Goal: Task Accomplishment & Management: Complete application form

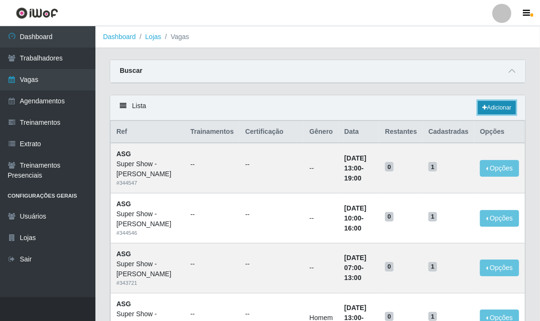
click at [487, 102] on link "Adicionar" at bounding box center [497, 107] width 38 height 13
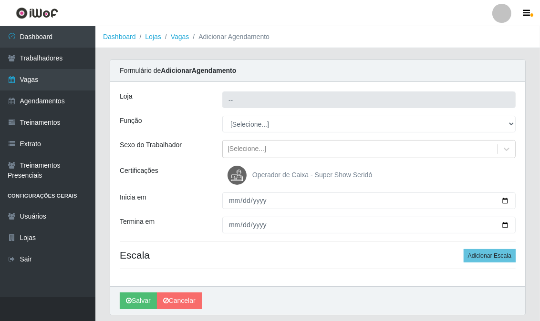
type input "Super Show - [PERSON_NAME]"
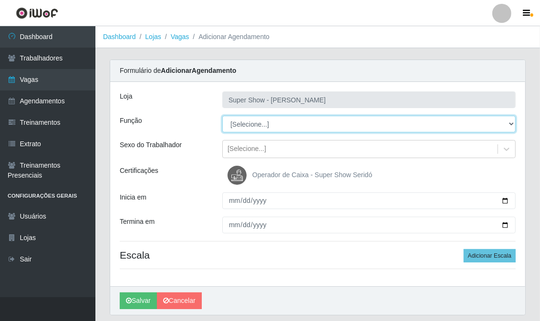
click at [241, 130] on select "[Selecione...] ASG Auxiliar de Estacionamento Balconista Embalador Embalador + …" at bounding box center [368, 124] width 293 height 17
select select "16"
click at [222, 116] on select "[Selecione...] ASG Auxiliar de Estacionamento Balconista Embalador Embalador + …" at bounding box center [368, 124] width 293 height 17
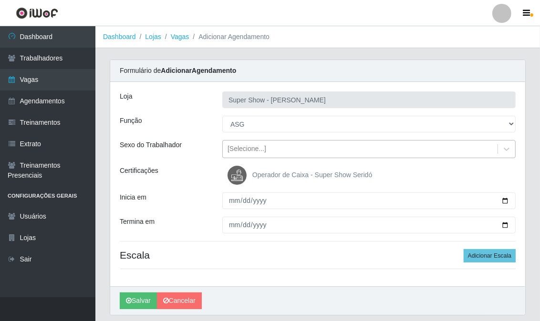
click at [247, 153] on div "[Selecione...]" at bounding box center [246, 149] width 39 height 10
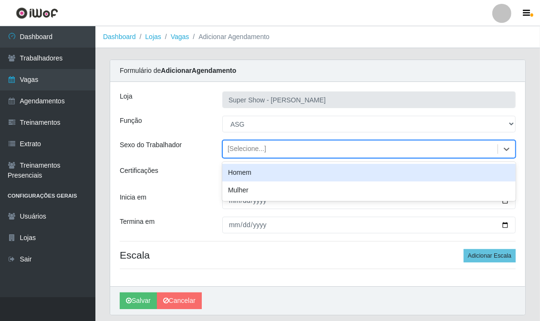
click at [247, 153] on div "[Selecione...]" at bounding box center [246, 149] width 39 height 10
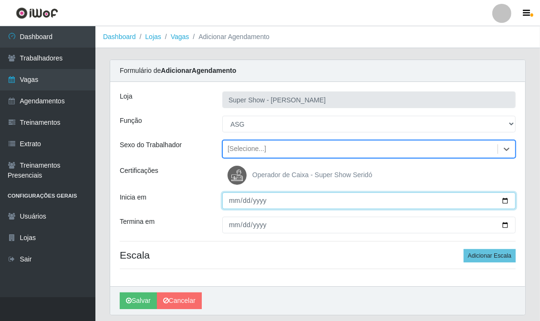
click at [230, 201] on input "Inicia em" at bounding box center [368, 201] width 293 height 17
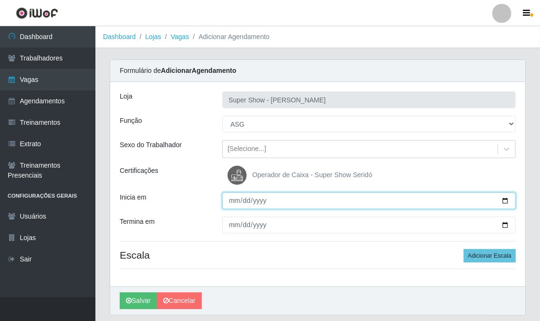
click at [230, 201] on input "Inicia em" at bounding box center [368, 201] width 293 height 17
type input "[DATE]"
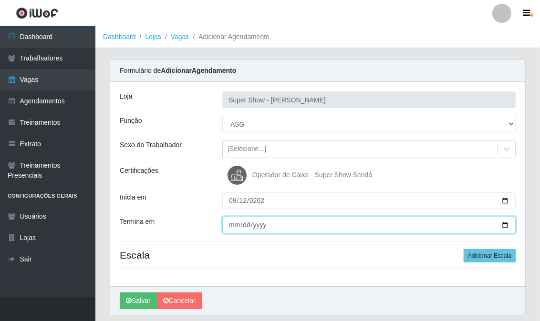
click at [232, 225] on input "Termina em" at bounding box center [368, 225] width 293 height 17
type input "[DATE]"
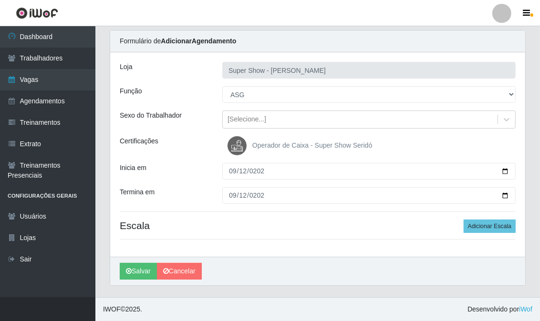
click at [489, 214] on div "Loja Super Show - [PERSON_NAME] Função [Selecione...] ASG Auxiliar de Estaciona…" at bounding box center [317, 154] width 415 height 204
click at [489, 222] on button "Adicionar Escala" at bounding box center [489, 226] width 52 height 13
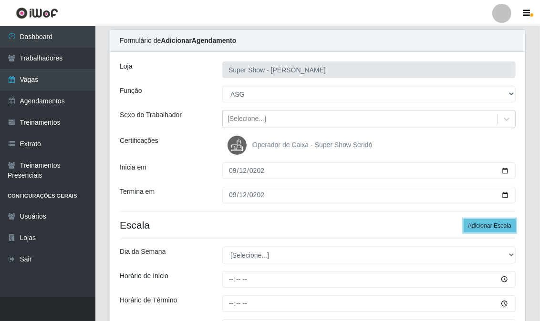
scroll to position [83, 0]
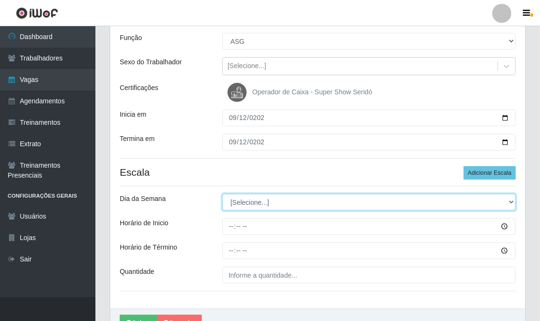
click at [260, 204] on select "[Selecione...] Segunda Terça Quarta Quinta Sexta Sábado Domingo" at bounding box center [368, 202] width 293 height 17
select select "5"
click at [222, 194] on select "[Selecione...] Segunda Terça Quarta Quinta Sexta Sábado Domingo" at bounding box center [368, 202] width 293 height 17
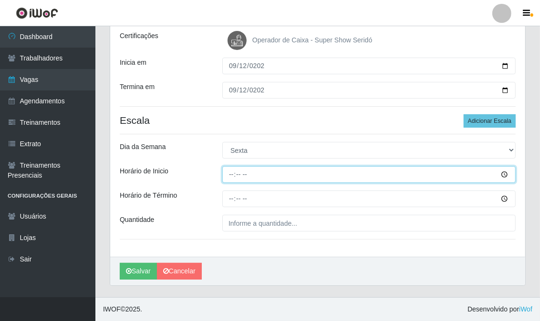
click at [229, 174] on input "Horário de Inicio" at bounding box center [368, 174] width 293 height 17
click at [231, 174] on input "Horário de Inicio" at bounding box center [368, 174] width 293 height 17
drag, startPoint x: 231, startPoint y: 174, endPoint x: 241, endPoint y: 180, distance: 11.7
click at [241, 180] on input "Horário de Inicio" at bounding box center [368, 174] width 293 height 17
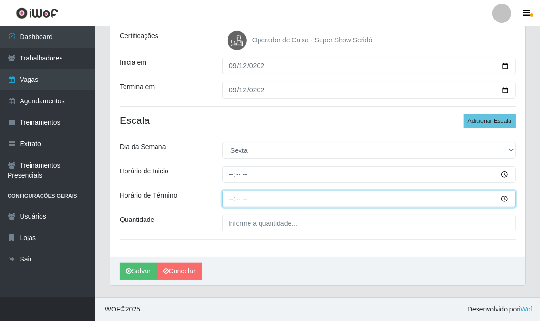
click at [228, 198] on input "Horário de Término" at bounding box center [368, 199] width 293 height 17
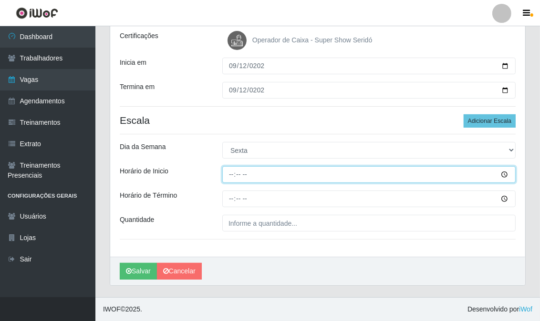
click at [232, 175] on input "Horário de Inicio" at bounding box center [368, 174] width 293 height 17
type input "13:00"
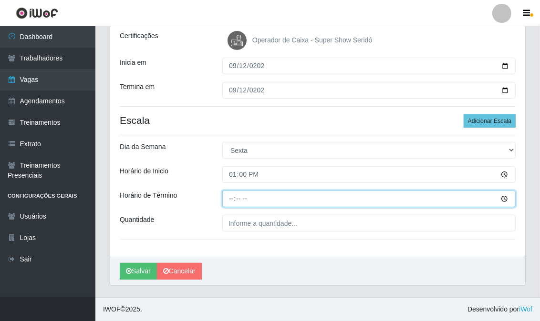
click at [233, 197] on input "Horário de Término" at bounding box center [368, 199] width 293 height 17
type input "19:00"
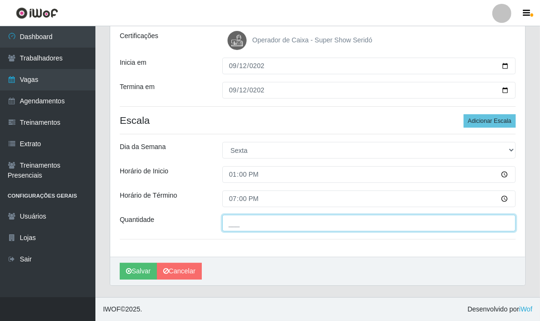
click at [235, 227] on input "___" at bounding box center [368, 223] width 293 height 17
type input "1__"
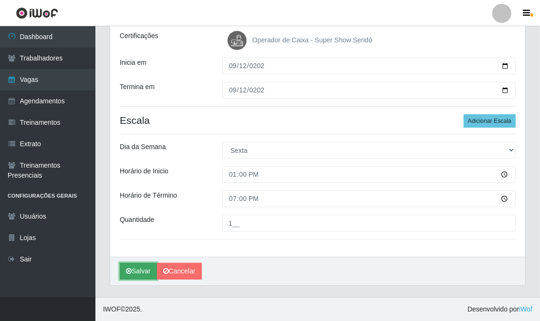
click at [146, 267] on button "Salvar" at bounding box center [138, 271] width 37 height 17
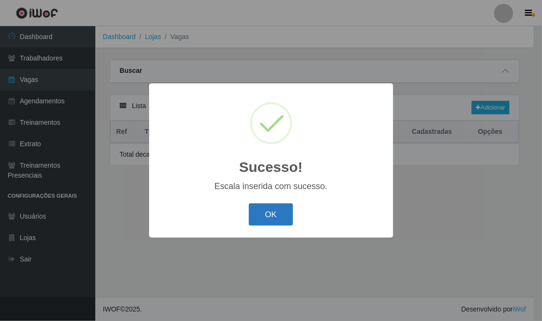
click at [276, 216] on button "OK" at bounding box center [271, 215] width 44 height 22
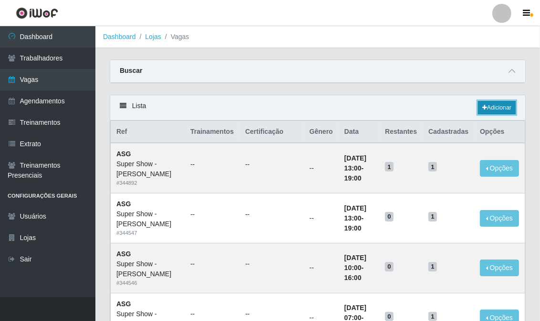
click at [485, 109] on link "Adicionar" at bounding box center [497, 107] width 38 height 13
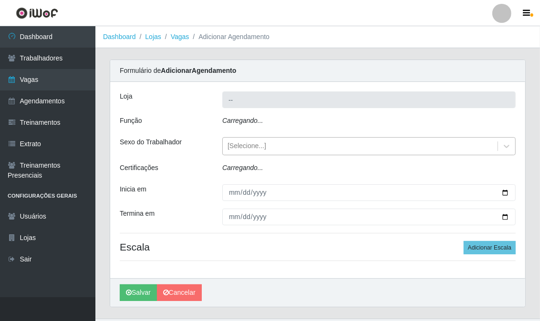
type input "Super Show - [PERSON_NAME]"
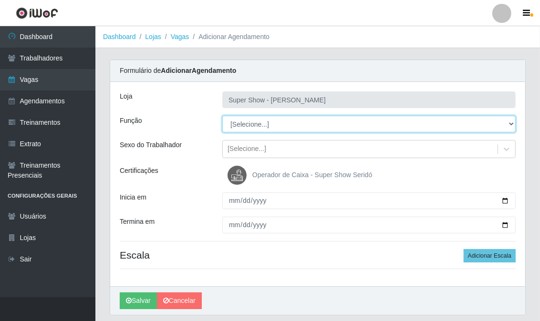
click at [250, 127] on select "[Selecione...] ASG Auxiliar de Estacionamento Balconista Embalador Embalador + …" at bounding box center [368, 124] width 293 height 17
click at [222, 116] on select "[Selecione...] ASG Auxiliar de Estacionamento Balconista Embalador Embalador + …" at bounding box center [368, 124] width 293 height 17
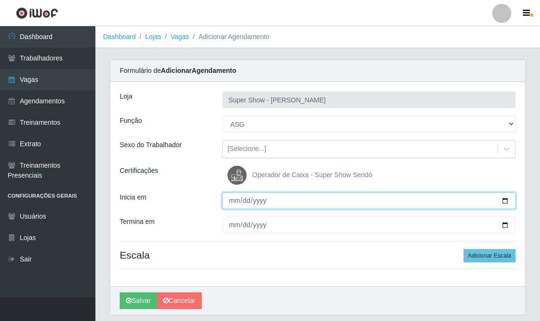
click at [233, 195] on input "Inicia em" at bounding box center [368, 201] width 293 height 17
click at [234, 196] on input "Inicia em" at bounding box center [368, 201] width 293 height 17
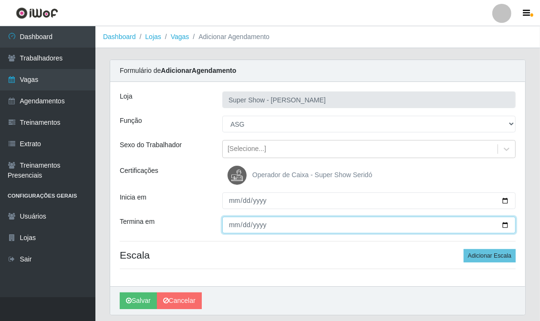
click at [233, 227] on input "Termina em" at bounding box center [368, 225] width 293 height 17
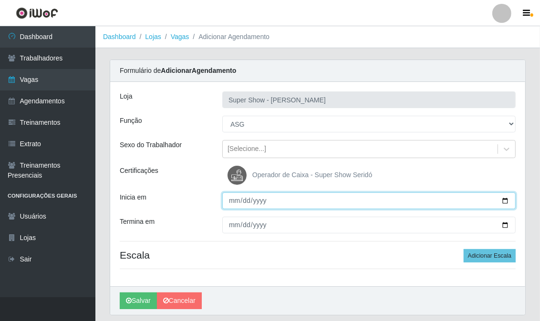
click at [228, 198] on input "Inicia em" at bounding box center [368, 201] width 293 height 17
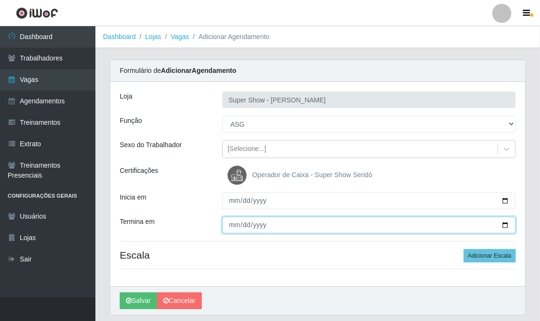
click at [229, 228] on input "Termina em" at bounding box center [368, 225] width 293 height 17
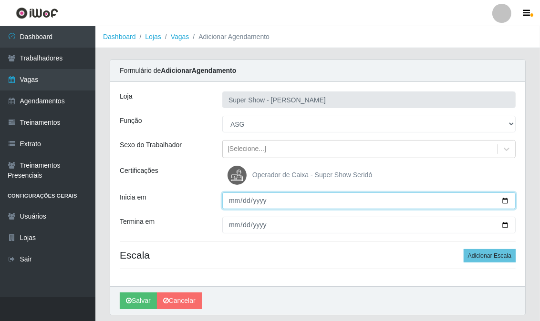
click at [227, 201] on input "Inicia em" at bounding box center [368, 201] width 293 height 17
click at [232, 201] on input "Inicia em" at bounding box center [368, 201] width 293 height 17
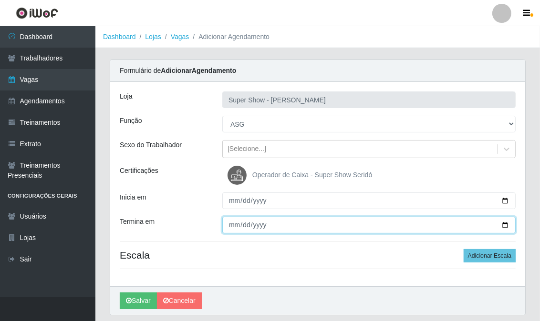
click at [231, 234] on input "Termina em" at bounding box center [368, 225] width 293 height 17
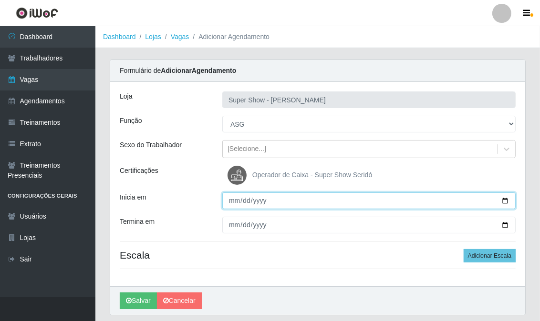
click at [229, 204] on input "Inicia em" at bounding box center [368, 201] width 293 height 17
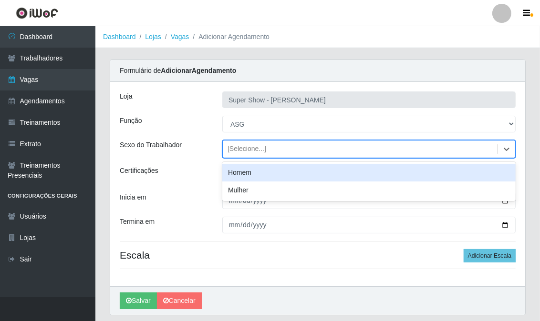
click at [232, 148] on div "[Selecione...]" at bounding box center [246, 149] width 39 height 10
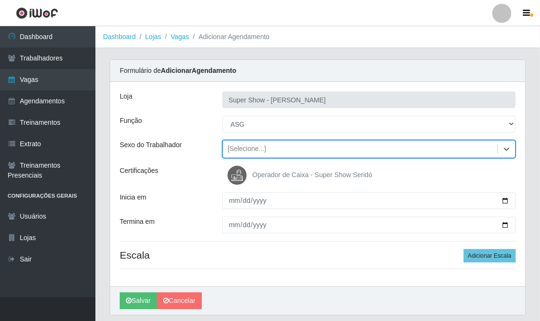
click at [235, 145] on div "[Selecione...]" at bounding box center [246, 149] width 39 height 10
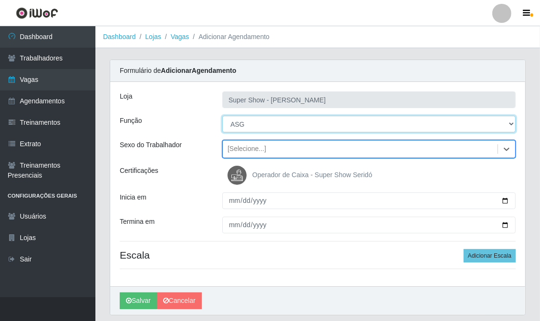
click at [239, 122] on select "[Selecione...] ASG Auxiliar de Estacionamento Balconista Embalador Embalador + …" at bounding box center [368, 124] width 293 height 17
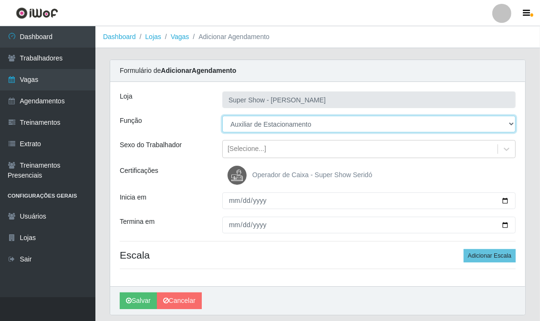
click at [222, 116] on select "[Selecione...] ASG Auxiliar de Estacionamento Balconista Embalador Embalador + …" at bounding box center [368, 124] width 293 height 17
click at [241, 125] on select "[Selecione...] ASG Auxiliar de Estacionamento Balconista Embalador Embalador + …" at bounding box center [368, 124] width 293 height 17
select select "16"
click at [222, 116] on select "[Selecione...] ASG Auxiliar de Estacionamento Balconista Embalador Embalador + …" at bounding box center [368, 124] width 293 height 17
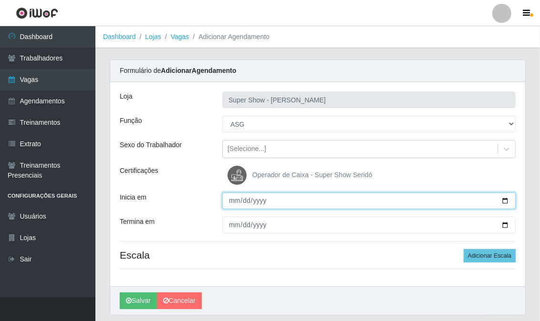
click at [230, 204] on input "Inicia em" at bounding box center [368, 201] width 293 height 17
click at [230, 197] on input "Inicia em" at bounding box center [368, 201] width 293 height 17
click at [245, 200] on input "Inicia em" at bounding box center [368, 201] width 293 height 17
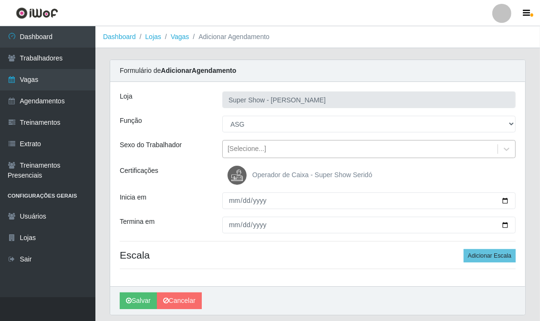
click at [244, 150] on div "[Selecione...]" at bounding box center [246, 149] width 39 height 10
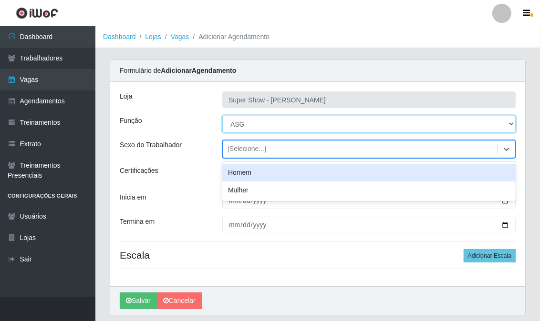
click at [244, 122] on select "[Selecione...] ASG Auxiliar de Estacionamento Balconista Embalador Embalador + …" at bounding box center [368, 124] width 293 height 17
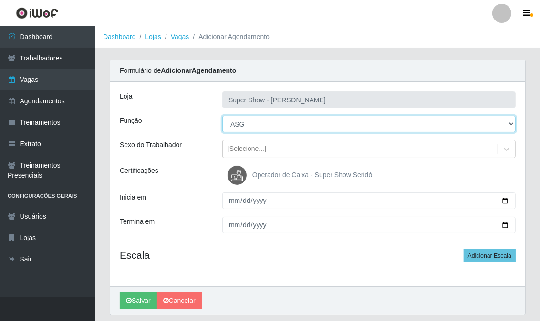
click at [222, 116] on select "[Selecione...] ASG Auxiliar de Estacionamento Balconista Embalador Embalador + …" at bounding box center [368, 124] width 293 height 17
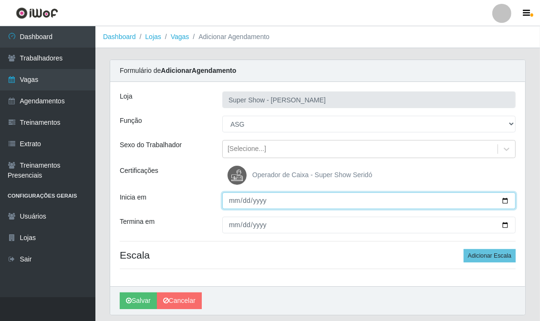
click at [234, 198] on input "Inicia em" at bounding box center [368, 201] width 293 height 17
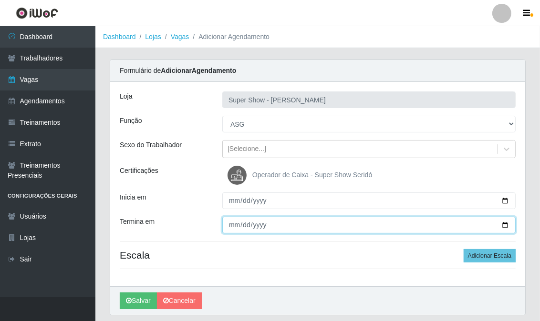
click at [232, 225] on input "Termina em" at bounding box center [368, 225] width 293 height 17
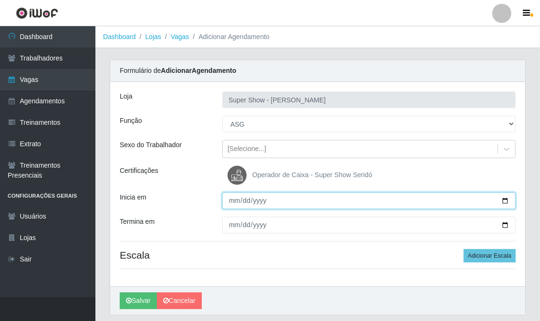
click at [229, 199] on input "Inicia em" at bounding box center [368, 201] width 293 height 17
type input "[DATE]"
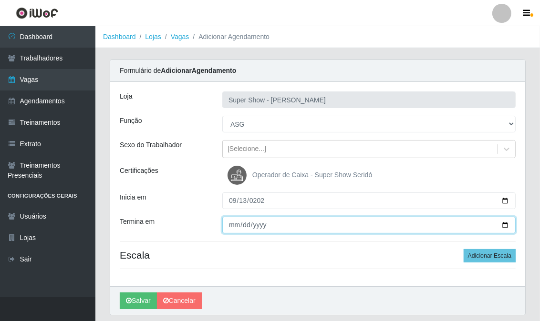
click at [229, 222] on input "Termina em" at bounding box center [368, 225] width 293 height 17
click at [234, 225] on input "Termina em" at bounding box center [368, 225] width 293 height 17
type input "[DATE]"
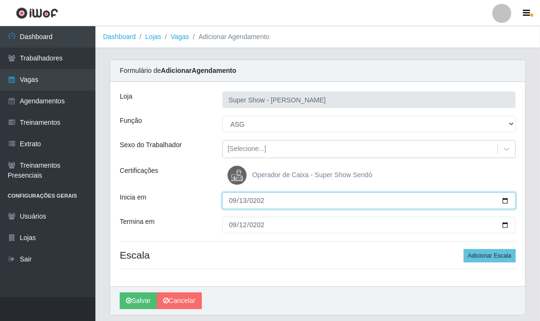
click at [227, 199] on input "[DATE]" at bounding box center [368, 201] width 293 height 17
click at [231, 199] on input "[DATE]" at bounding box center [368, 201] width 293 height 17
type input "[DATE]"
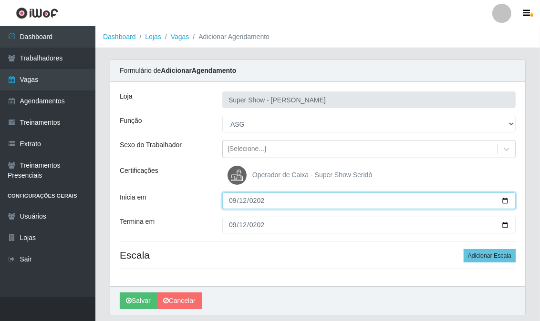
scroll to position [30, 0]
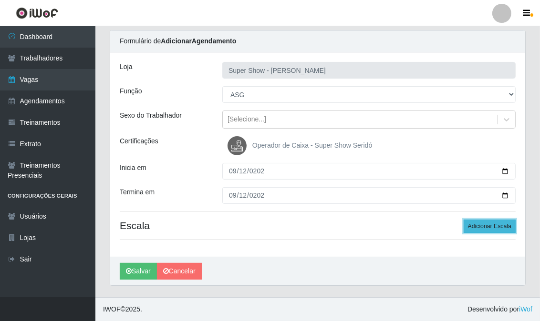
click at [496, 224] on button "Adicionar Escala" at bounding box center [489, 226] width 52 height 13
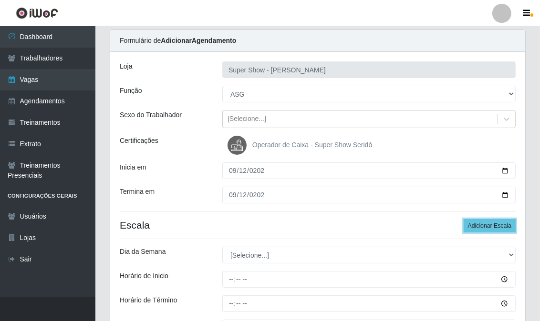
scroll to position [83, 0]
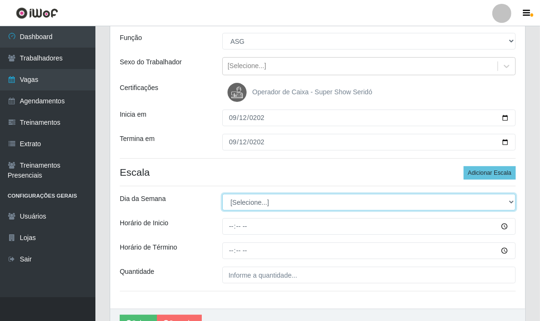
click at [261, 204] on select "[Selecione...] Segunda Terça Quarta Quinta Sexta Sábado Domingo" at bounding box center [368, 202] width 293 height 17
select select "5"
click at [222, 194] on select "[Selecione...] Segunda Terça Quarta Quinta Sexta Sábado Domingo" at bounding box center [368, 202] width 293 height 17
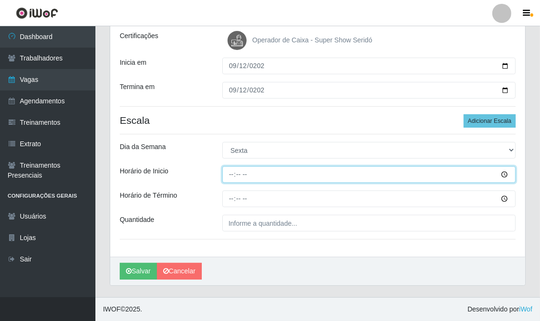
click at [231, 174] on input "Horário de Inicio" at bounding box center [368, 174] width 293 height 17
type input "07:00"
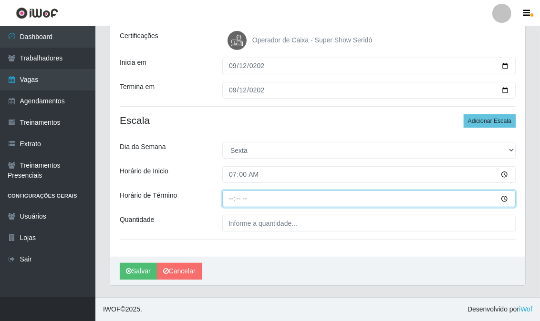
click at [231, 202] on input "Horário de Término" at bounding box center [368, 199] width 293 height 17
type input "13:00"
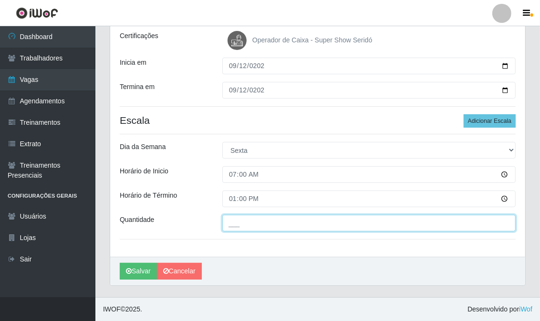
click at [237, 225] on input "___" at bounding box center [368, 223] width 293 height 17
type input "1__"
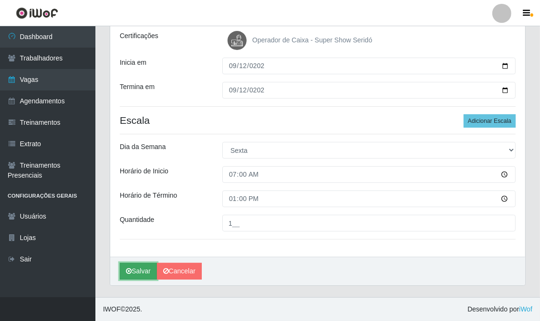
click at [139, 271] on button "Salvar" at bounding box center [138, 271] width 37 height 17
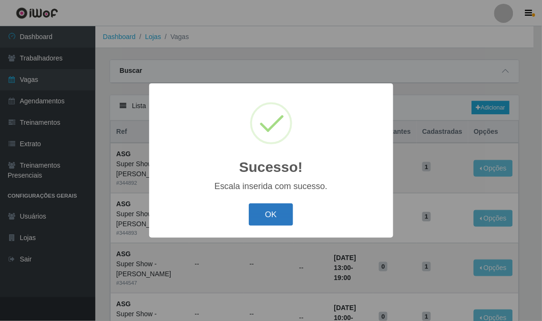
click at [263, 220] on button "OK" at bounding box center [271, 215] width 44 height 22
